Goal: Transaction & Acquisition: Book appointment/travel/reservation

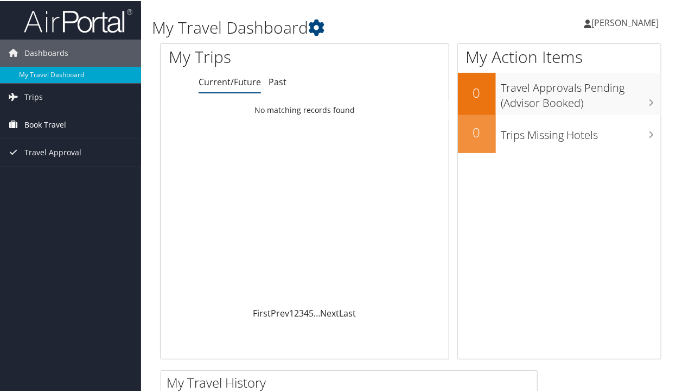
click at [39, 129] on span "Book Travel" at bounding box center [45, 123] width 42 height 27
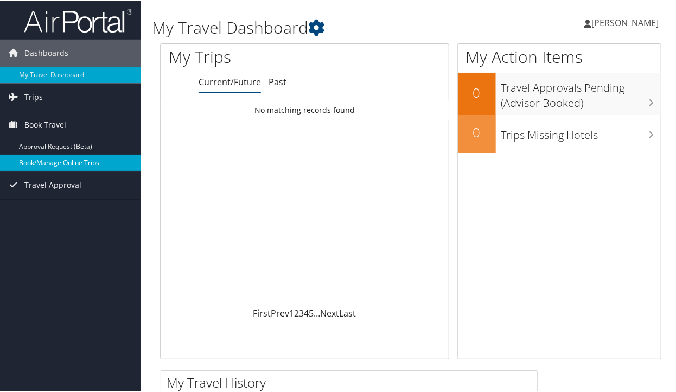
click at [50, 163] on link "Book/Manage Online Trips" at bounding box center [70, 162] width 141 height 16
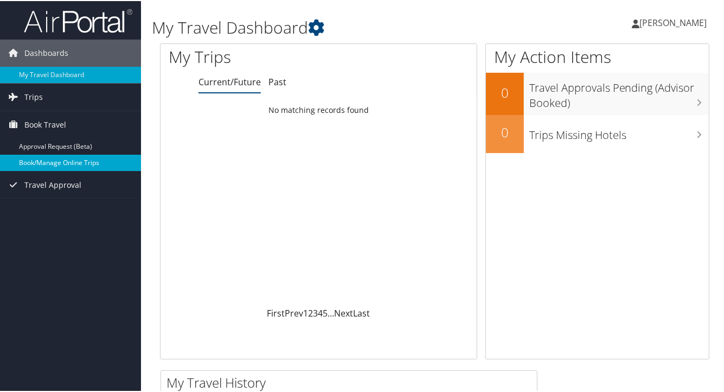
click at [14, 164] on link "Book/Manage Online Trips" at bounding box center [70, 162] width 141 height 16
